Goal: Book appointment/travel/reservation

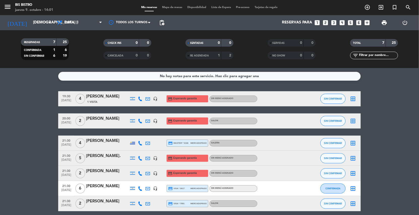
click at [324, 21] on icon "looks_two" at bounding box center [325, 22] width 7 height 7
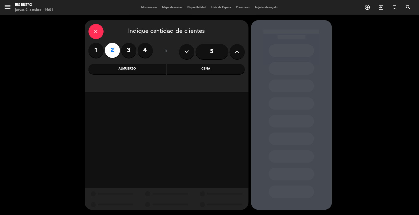
click at [178, 68] on div "Cena" at bounding box center [206, 69] width 78 height 10
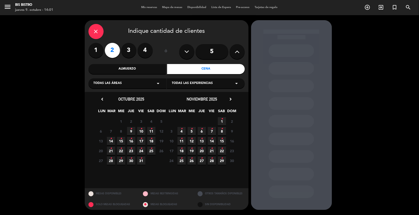
click at [129, 128] on span "9 •" at bounding box center [131, 131] width 8 height 8
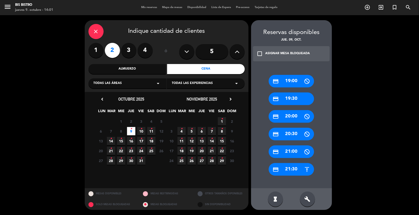
click at [292, 169] on div "credit_card 21:30" at bounding box center [290, 169] width 45 height 13
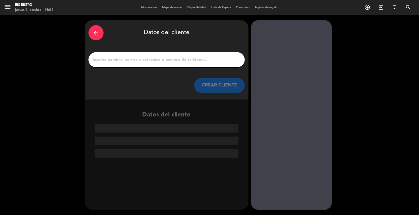
click at [164, 61] on input "1" at bounding box center [166, 59] width 149 height 7
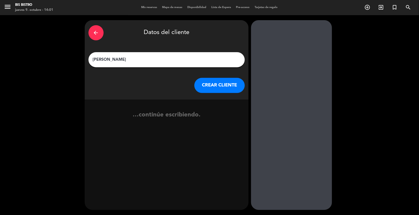
type input "[PERSON_NAME]"
click at [211, 84] on button "CREAR CLIENTE" at bounding box center [219, 85] width 50 height 15
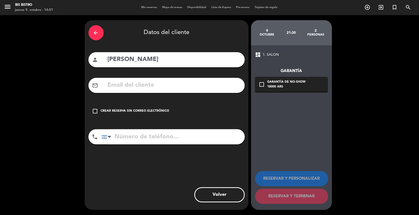
click at [132, 82] on input "text" at bounding box center [174, 85] width 134 height 10
paste input "[PERSON_NAME][EMAIL_ADDRESS][PERSON_NAME][DOMAIN_NAME]"
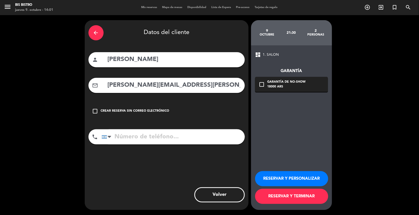
type input "[PERSON_NAME][EMAIL_ADDRESS][PERSON_NAME][DOMAIN_NAME]"
click at [161, 137] on input "tel" at bounding box center [172, 136] width 143 height 15
paste input "[PHONE_NUMBER]"
type input "[PHONE_NUMBER]"
click at [263, 85] on icon "check_box_outline_blank" at bounding box center [262, 84] width 6 height 6
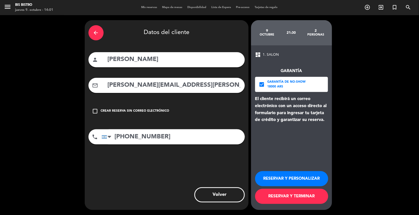
click at [304, 200] on button "RESERVAR Y TERMINAR" at bounding box center [291, 196] width 73 height 15
